Goal: Task Accomplishment & Management: Use online tool/utility

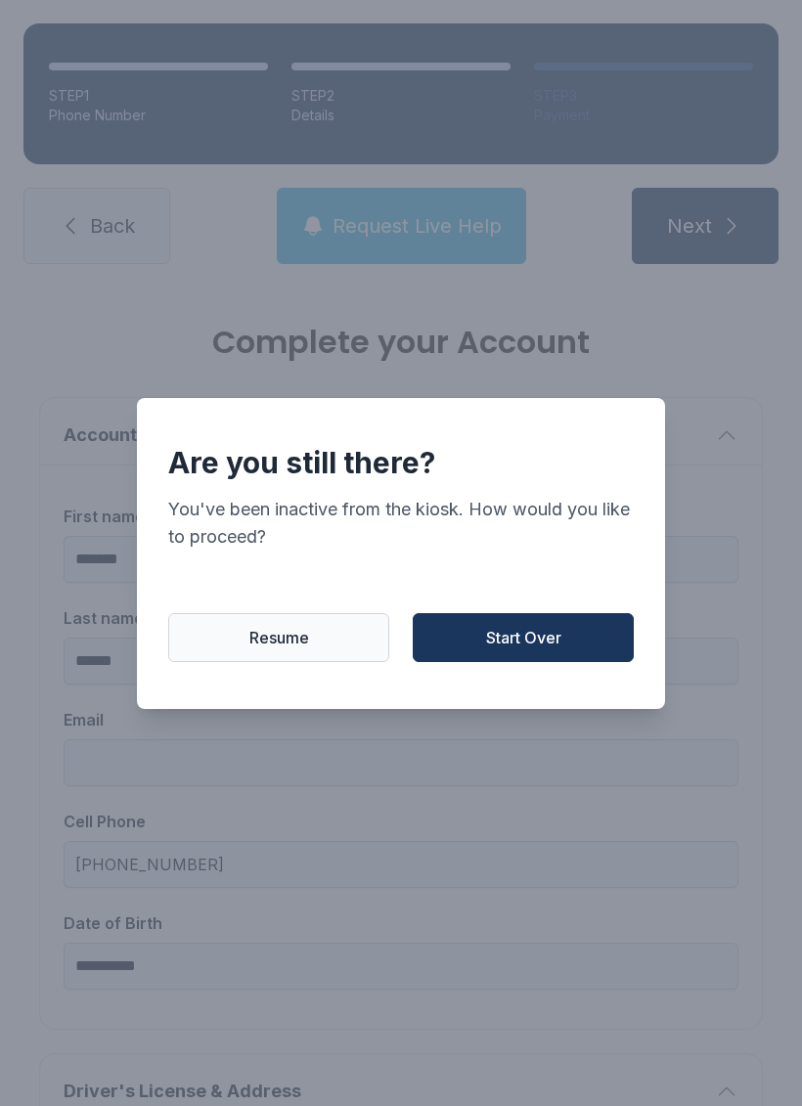
scroll to position [23, 0]
click at [544, 650] on span "Start Over" at bounding box center [523, 637] width 75 height 23
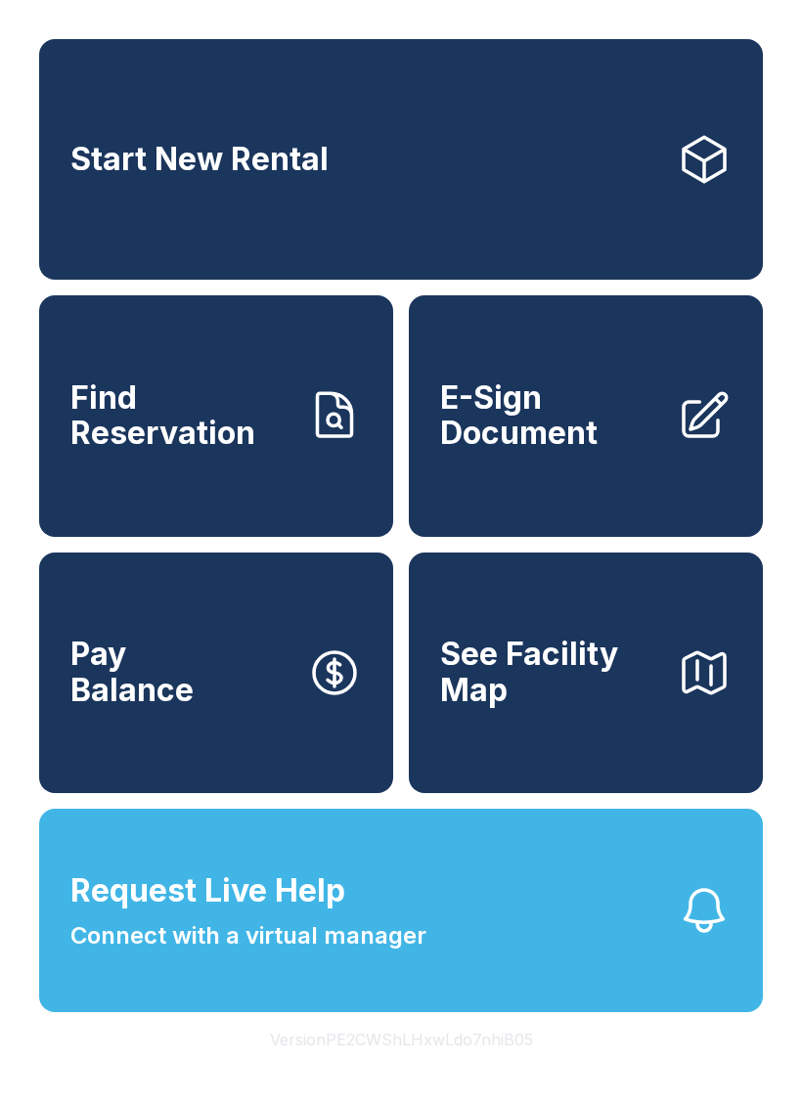
click at [711, 413] on icon at bounding box center [704, 415] width 55 height 55
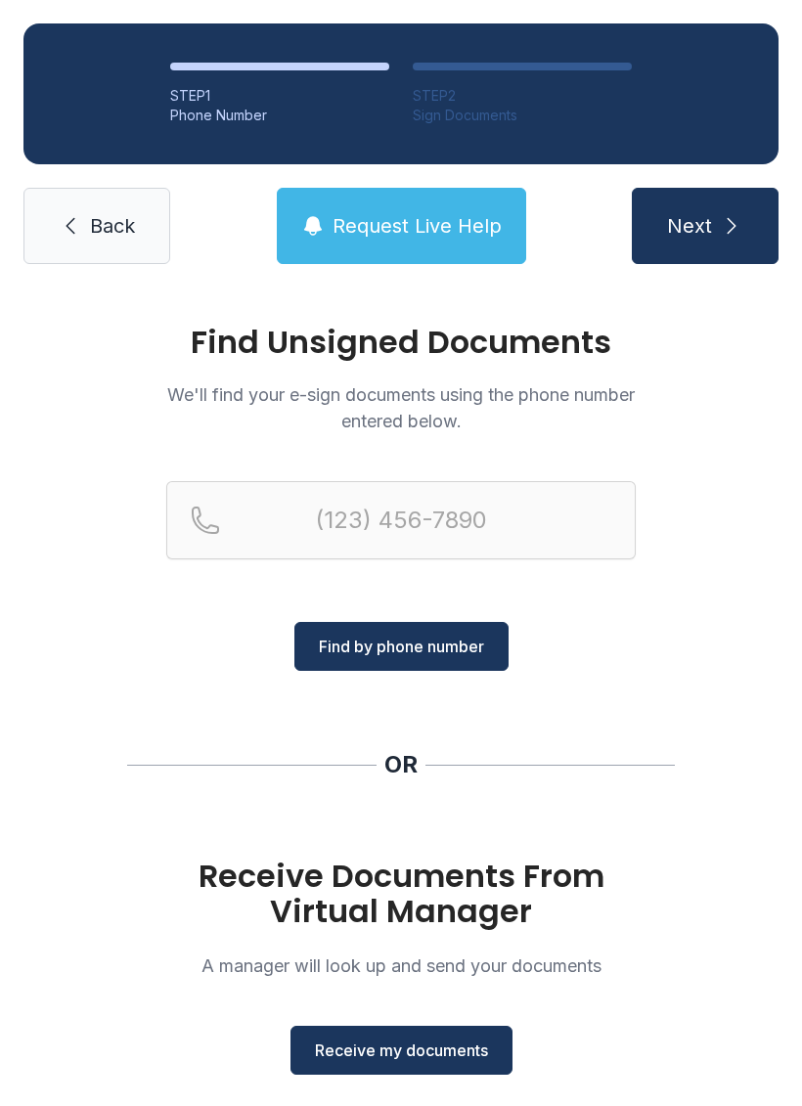
click at [409, 1061] on span "Receive my documents" at bounding box center [401, 1050] width 173 height 23
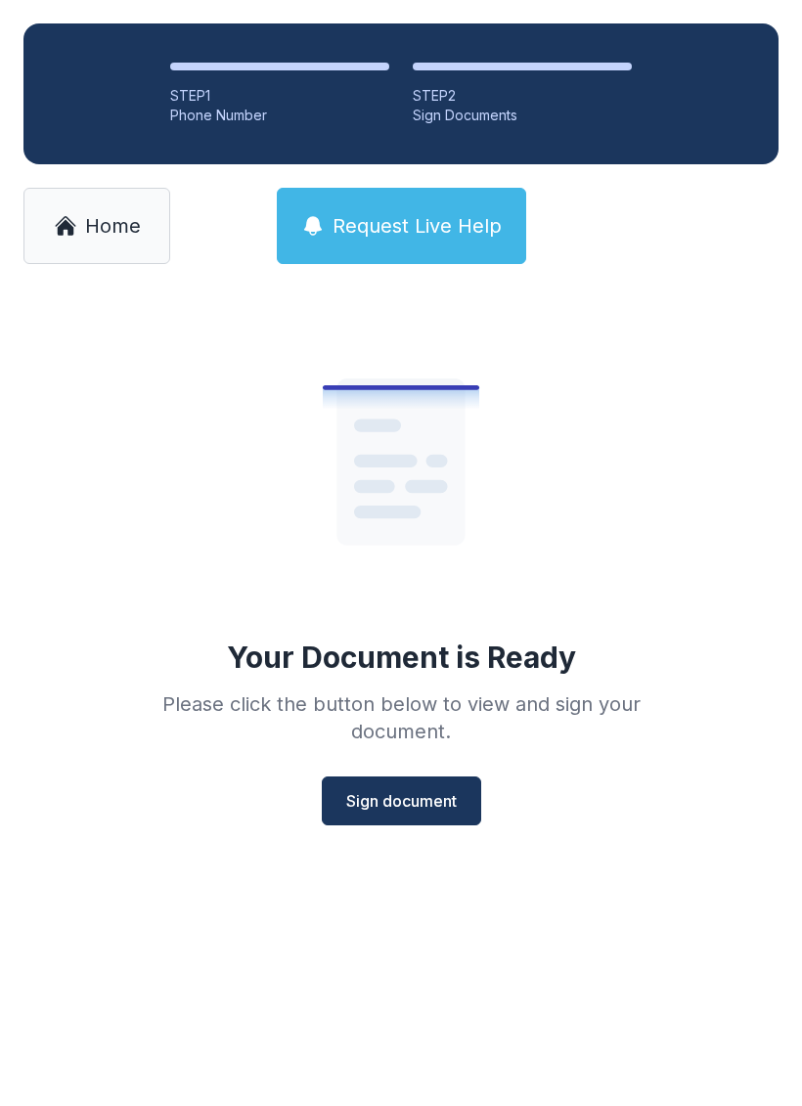
click at [426, 777] on button "Sign document" at bounding box center [401, 801] width 159 height 49
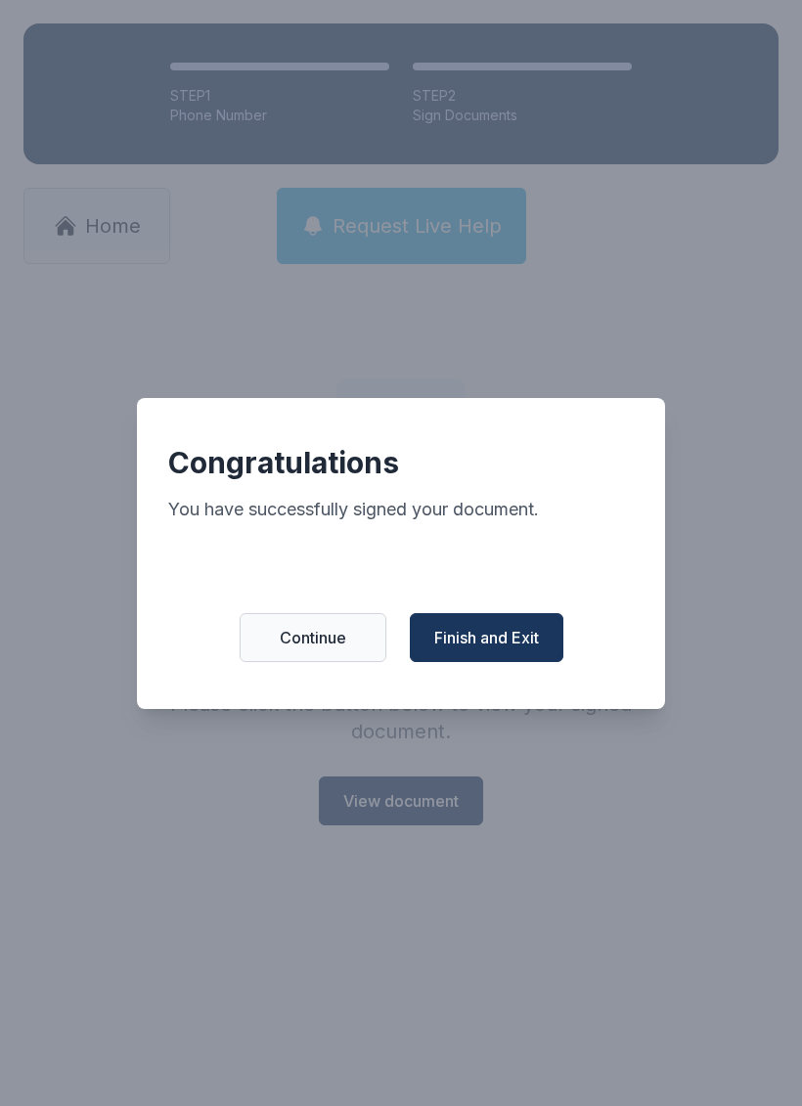
click at [494, 637] on button "Finish and Exit" at bounding box center [487, 637] width 154 height 49
